Goal: Transaction & Acquisition: Purchase product/service

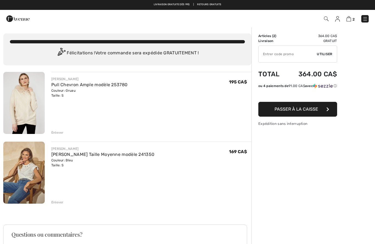
click at [28, 175] on img at bounding box center [23, 173] width 41 height 62
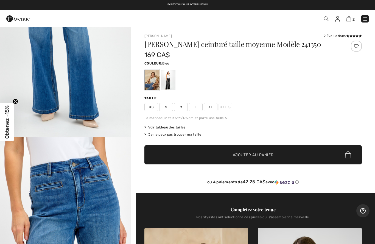
scroll to position [716, 0]
click at [45, 115] on img "3 / 5" at bounding box center [65, 38] width 131 height 197
click at [347, 21] on img at bounding box center [349, 18] width 5 height 5
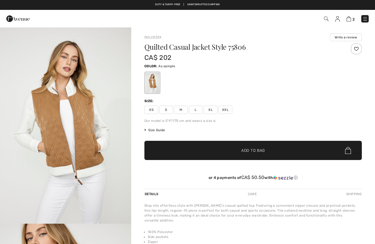
checkbox input "true"
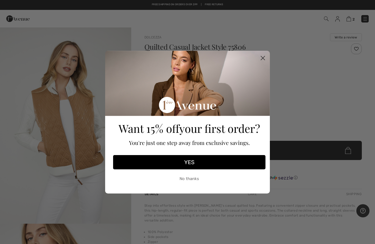
click at [262, 62] on circle "Close dialog" at bounding box center [262, 57] width 9 height 9
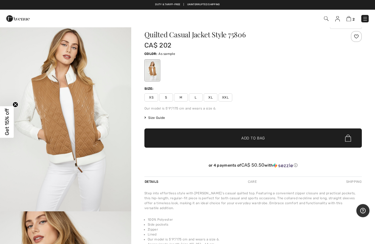
scroll to position [12, 0]
